Goal: Task Accomplishment & Management: Use online tool/utility

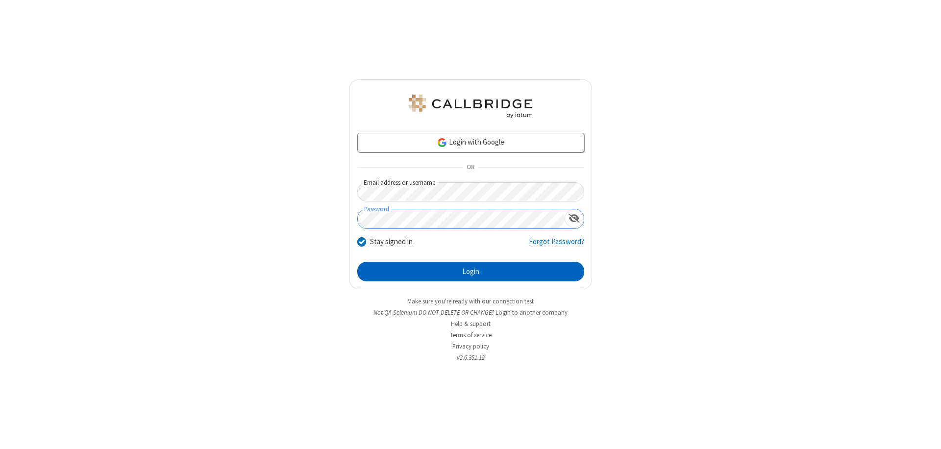
click at [470, 271] on button "Login" at bounding box center [470, 272] width 227 height 20
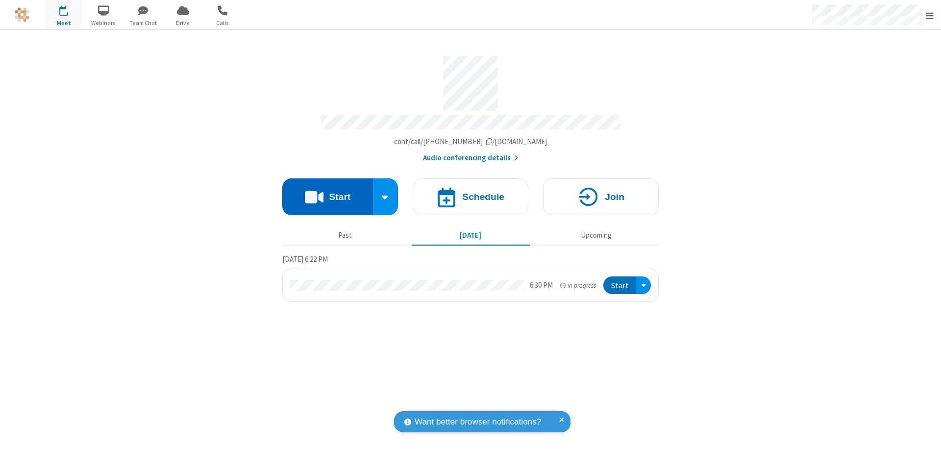
click at [327, 192] on button "Start" at bounding box center [327, 196] width 91 height 37
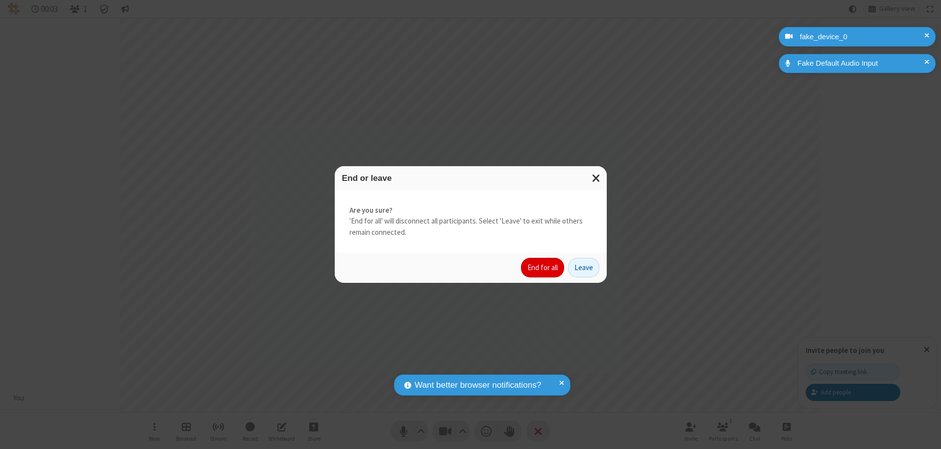
click at [543, 268] on button "End for all" at bounding box center [542, 268] width 43 height 20
